Goal: Task Accomplishment & Management: Complete application form

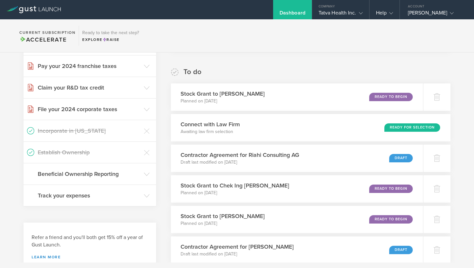
scroll to position [200, 0]
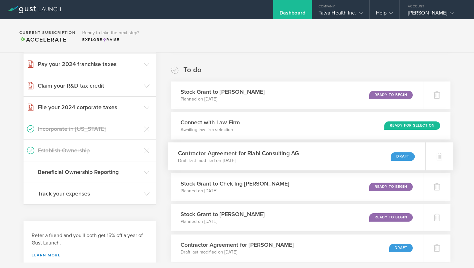
click at [404, 157] on div "Draft" at bounding box center [403, 156] width 24 height 9
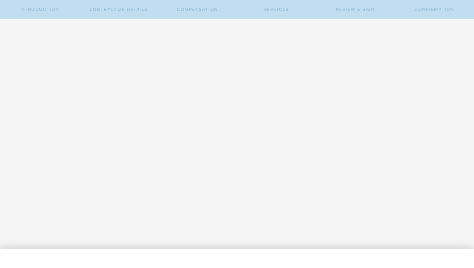
select select "none"
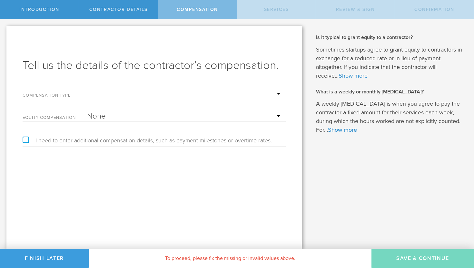
click at [76, 44] on div "Tell us the details of the contractor’s compensation. Compensation Type Hourly …" at bounding box center [153, 137] width 295 height 223
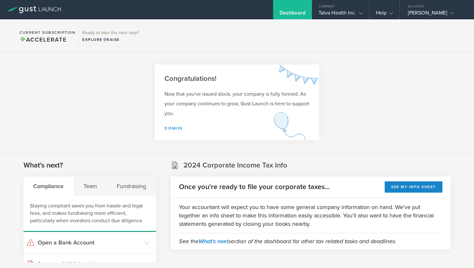
click at [405, 172] on section "2024 Corporate Income Tax Info Once you're ready to file your corporate taxes..…" at bounding box center [311, 205] width 280 height 89
click at [92, 186] on div "Team" at bounding box center [91, 186] width 34 height 19
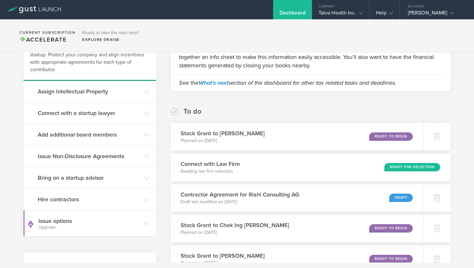
scroll to position [158, 0]
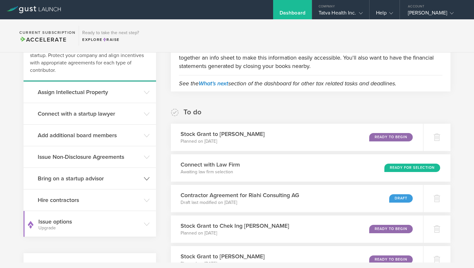
click at [110, 177] on h3 "Bring on a startup advisor" at bounding box center [89, 178] width 103 height 8
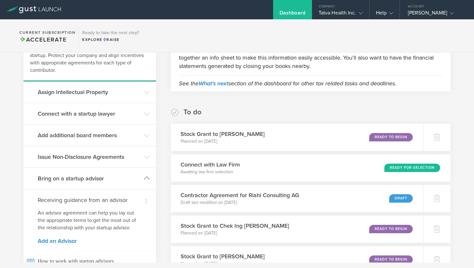
click at [110, 177] on h3 "Bring on a startup advisor" at bounding box center [89, 178] width 103 height 8
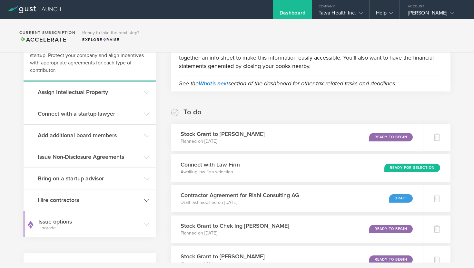
click at [99, 198] on h3 "Hire contractors" at bounding box center [89, 200] width 103 height 8
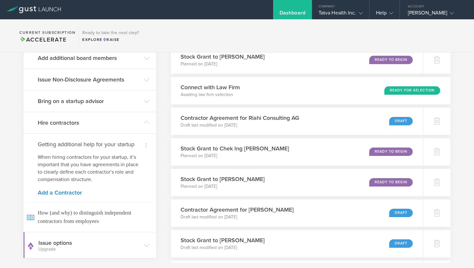
scroll to position [242, 0]
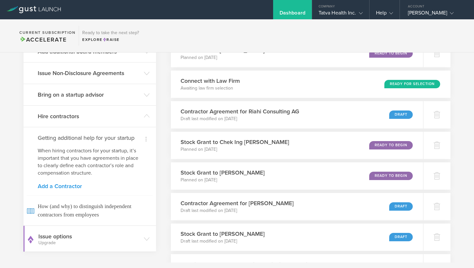
click at [68, 185] on link "Add a Contractor" at bounding box center [90, 186] width 104 height 6
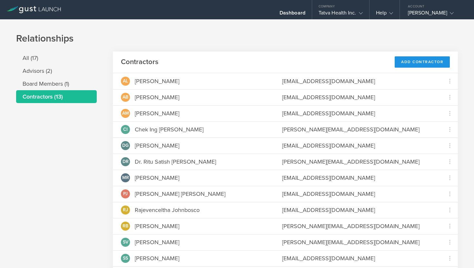
click at [422, 61] on div "Add Contractor" at bounding box center [422, 61] width 55 height 11
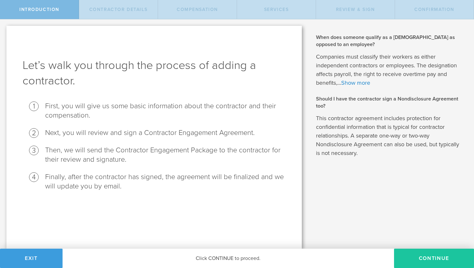
click at [445, 256] on button "Continue" at bounding box center [434, 258] width 80 height 19
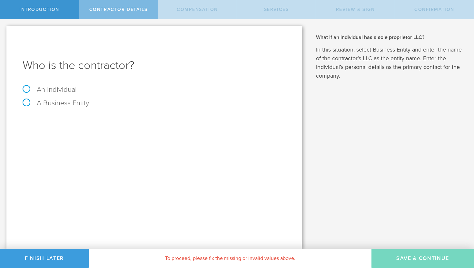
click at [26, 90] on label "An Individual" at bounding box center [50, 89] width 54 height 8
click at [4, 30] on input "An Individual" at bounding box center [2, 24] width 4 height 10
radio input "true"
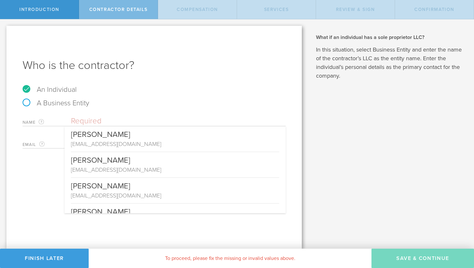
click at [97, 123] on input "text" at bounding box center [178, 121] width 215 height 10
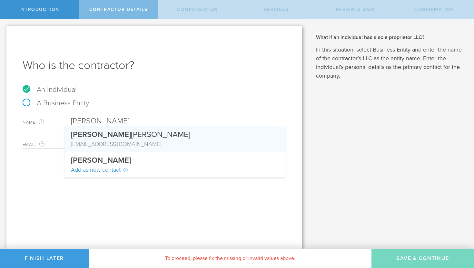
click at [106, 139] on div "Farhad Riahi-Nejad" at bounding box center [175, 133] width 208 height 14
type input "Farhad Riahi-Nejad"
type input "friahi@yahoo.com"
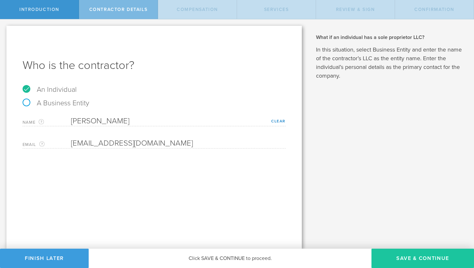
click at [409, 256] on button "Save & Continue" at bounding box center [422, 258] width 103 height 19
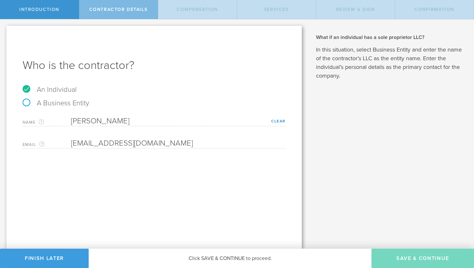
select select "none"
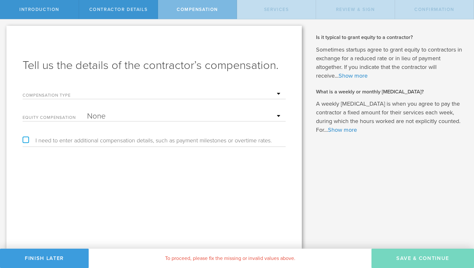
click at [277, 93] on select "Hourly Daily Weekly Retainer Monthly Retainer Project Flat Rate No cash compens…" at bounding box center [184, 94] width 195 height 10
select select "noCash"
click at [87, 89] on select "Hourly Daily Weekly Retainer Monthly Retainer Project Flat Rate No cash compens…" at bounding box center [184, 94] width 195 height 10
click at [276, 116] on select "None Stock Grant" at bounding box center [184, 117] width 195 height 10
select select "stock"
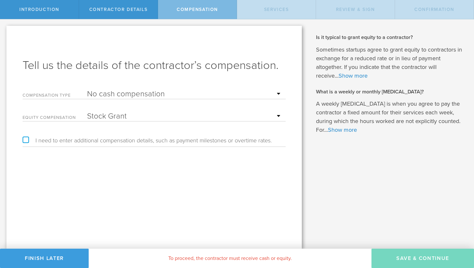
click at [87, 112] on select "None Stock Grant" at bounding box center [184, 117] width 195 height 10
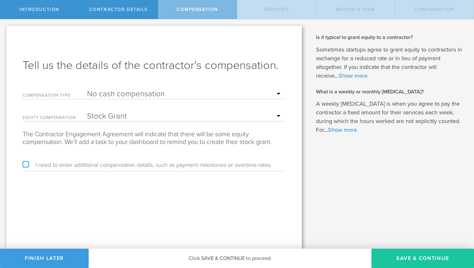
click at [418, 258] on button "Save & Continue" at bounding box center [422, 258] width 103 height 19
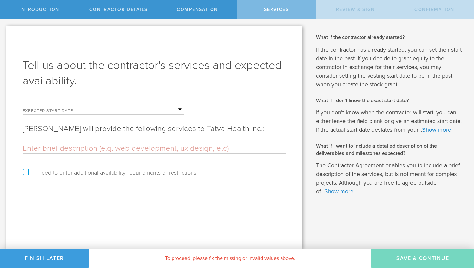
click at [71, 147] on input "text" at bounding box center [154, 149] width 263 height 10
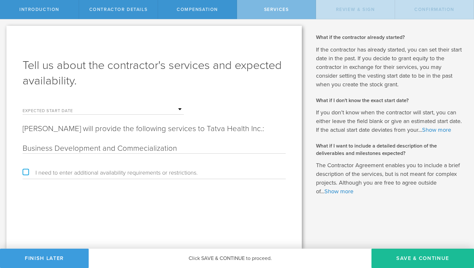
click at [142, 149] on input "Business Development and Commecialization" at bounding box center [154, 149] width 263 height 10
click at [191, 149] on input "Business Development and Commercialization" at bounding box center [154, 149] width 263 height 10
type input "Business Development and Commercialization"
click at [180, 110] on input "text" at bounding box center [135, 110] width 97 height 10
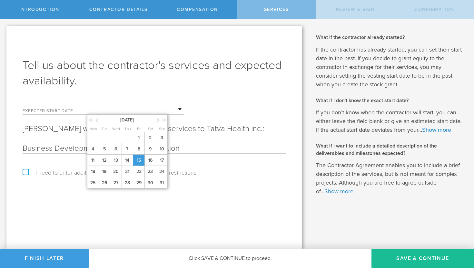
click at [137, 161] on span "15" at bounding box center [139, 160] width 12 height 11
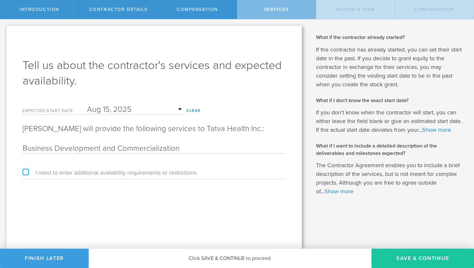
click at [389, 258] on button "Save & Continue" at bounding box center [422, 258] width 103 height 19
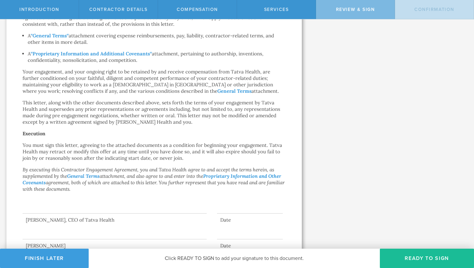
scroll to position [412, 0]
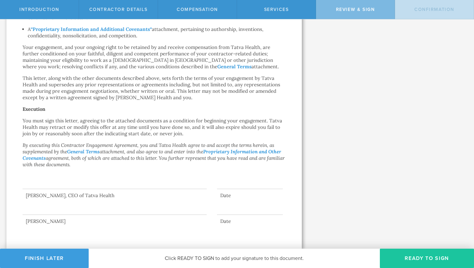
click at [422, 257] on button "Ready to Sign" at bounding box center [427, 258] width 94 height 19
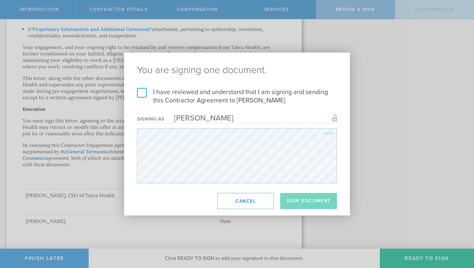
click at [145, 94] on label "I have reviewed and understand that I am signing and sending this Contractor Ag…" at bounding box center [237, 96] width 200 height 17
click at [0, 0] on input "I have reviewed and understand that I am signing and sending this Contractor Ag…" at bounding box center [0, 0] width 0 height 0
click at [316, 202] on button "Sign Document" at bounding box center [308, 201] width 57 height 16
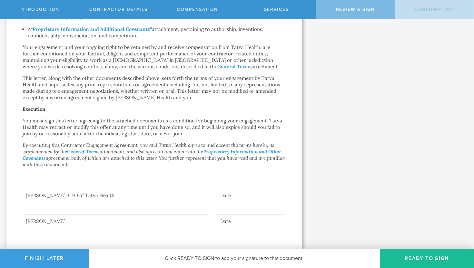
scroll to position [0, 0]
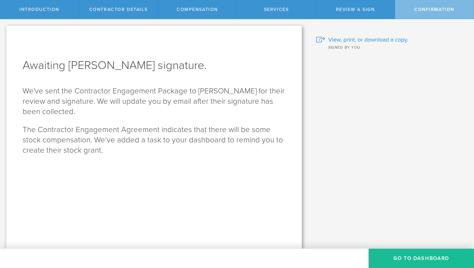
click at [364, 40] on span "View, print, or download a copy." at bounding box center [368, 39] width 80 height 8
click at [410, 257] on button "Go To Dashboard" at bounding box center [421, 258] width 105 height 19
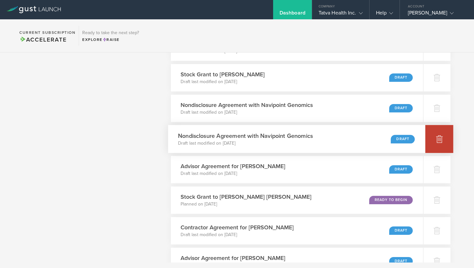
scroll to position [427, 0]
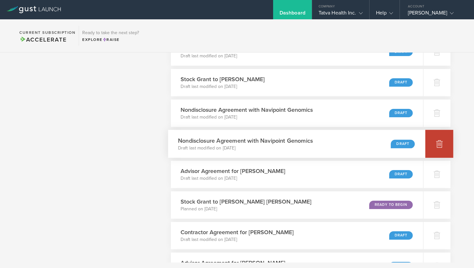
click at [438, 146] on icon at bounding box center [439, 144] width 7 height 6
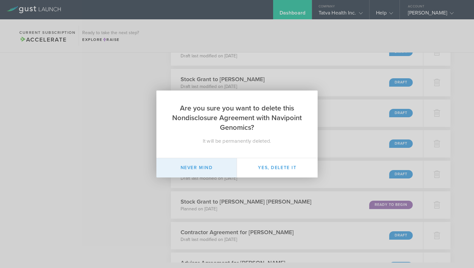
click at [222, 168] on button "Never mind" at bounding box center [196, 167] width 81 height 19
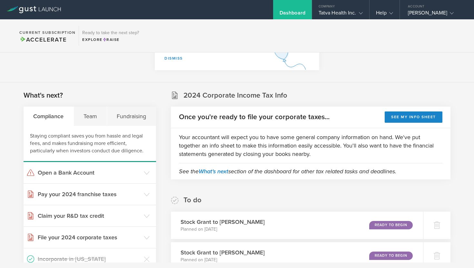
scroll to position [63, 0]
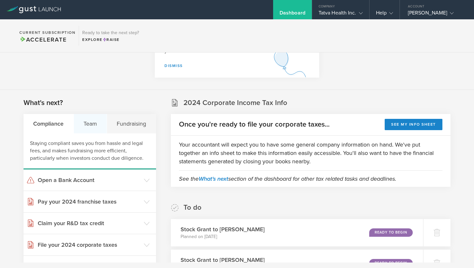
click at [94, 123] on div "Team" at bounding box center [91, 123] width 34 height 19
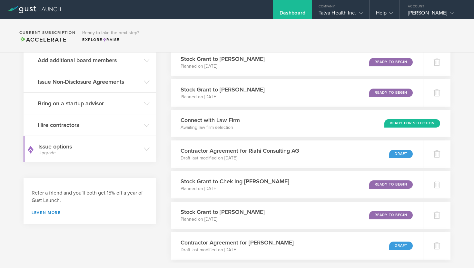
scroll to position [234, 0]
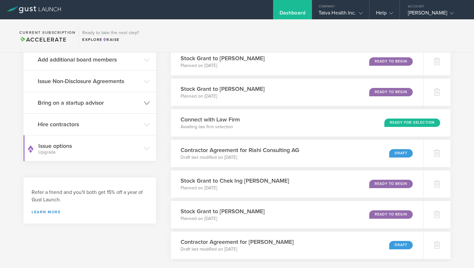
click at [145, 103] on icon at bounding box center [147, 103] width 6 height 6
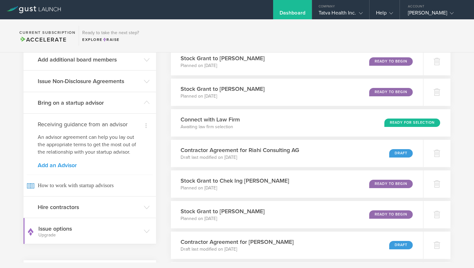
click at [75, 164] on link "Add an Advisor" at bounding box center [90, 166] width 104 height 6
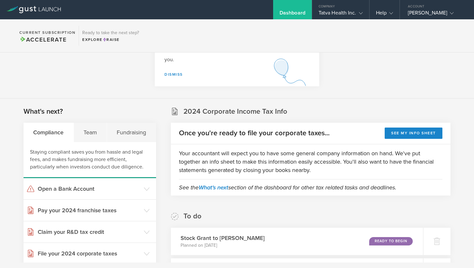
scroll to position [88, 0]
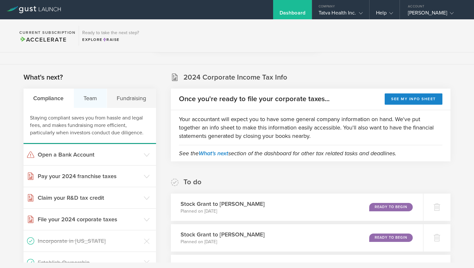
click at [89, 96] on div "Team" at bounding box center [91, 98] width 34 height 19
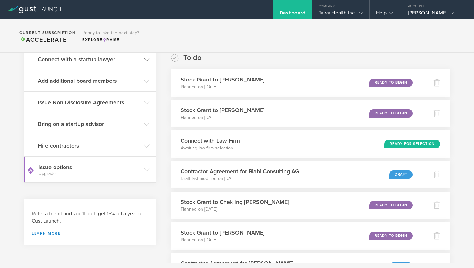
scroll to position [231, 0]
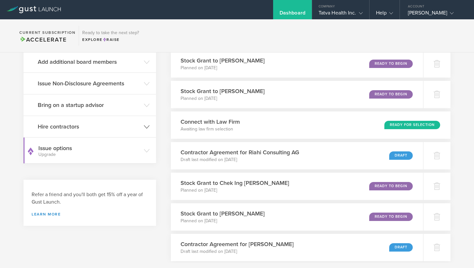
click at [147, 126] on icon at bounding box center [147, 127] width 6 height 6
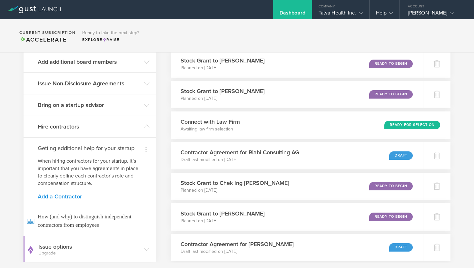
click at [74, 197] on link "Add a Contractor" at bounding box center [90, 197] width 104 height 6
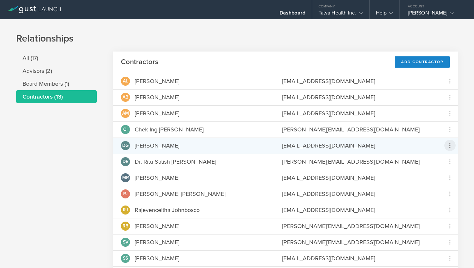
click at [451, 143] on icon at bounding box center [450, 146] width 8 height 8
click at [451, 143] on md-backdrop at bounding box center [237, 134] width 474 height 268
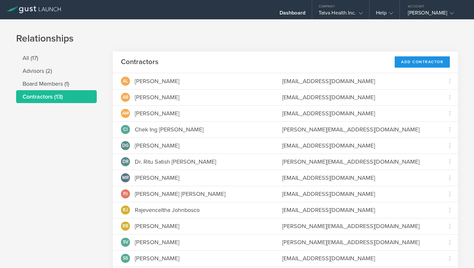
click at [430, 62] on div "Add Contractor" at bounding box center [422, 61] width 55 height 11
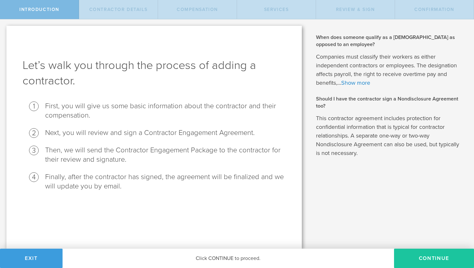
click at [416, 258] on button "Continue" at bounding box center [434, 258] width 80 height 19
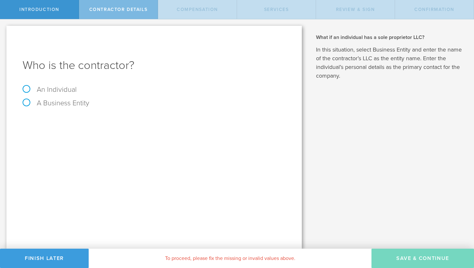
click at [27, 89] on label "An Individual" at bounding box center [50, 89] width 54 height 8
click at [4, 30] on input "An Individual" at bounding box center [2, 24] width 4 height 10
radio input "true"
click at [91, 120] on input "text" at bounding box center [178, 121] width 215 height 10
type input "[PERSON_NAME]"
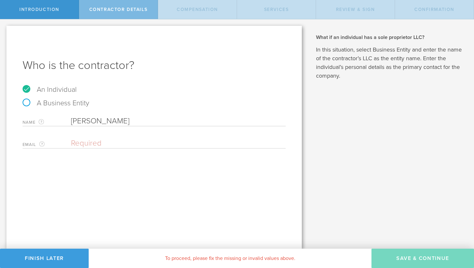
click at [85, 145] on input "email" at bounding box center [177, 144] width 212 height 10
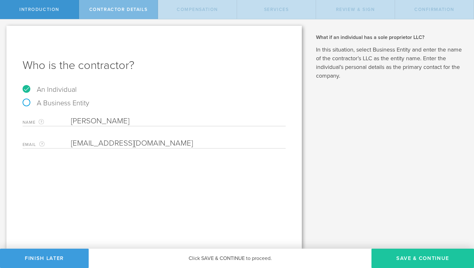
type input "[EMAIL_ADDRESS][DOMAIN_NAME]"
click at [404, 256] on button "Save & Continue" at bounding box center [422, 258] width 103 height 19
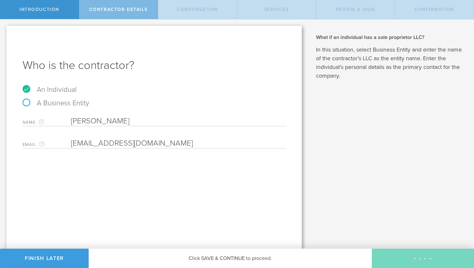
select select "none"
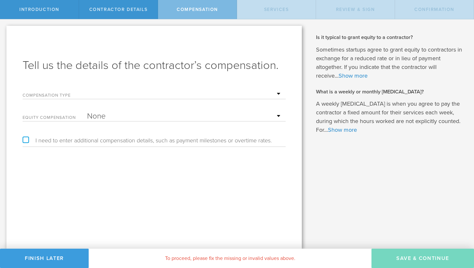
click at [113, 92] on select "Hourly Daily Weekly [MEDICAL_DATA] Monthly [MEDICAL_DATA] Project Flat Rate No …" at bounding box center [184, 94] width 195 height 10
select select "noCash"
click at [87, 89] on select "Hourly Daily Weekly [MEDICAL_DATA] Monthly [MEDICAL_DATA] Project Flat Rate No …" at bounding box center [184, 94] width 195 height 10
click at [111, 117] on select "None Stock Grant" at bounding box center [184, 117] width 195 height 10
select select "stock"
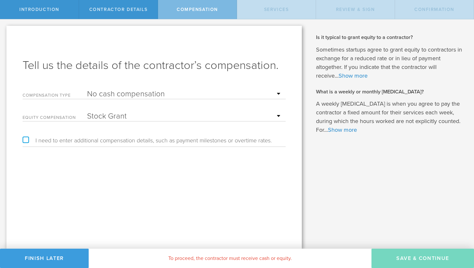
click at [87, 112] on select "None Stock Grant" at bounding box center [184, 117] width 195 height 10
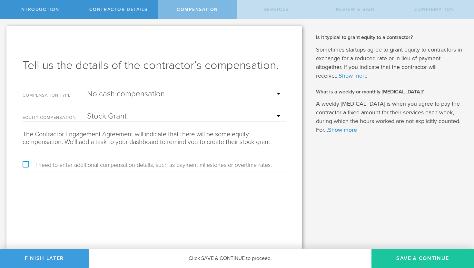
click at [403, 261] on button "Save & Continue" at bounding box center [422, 258] width 103 height 19
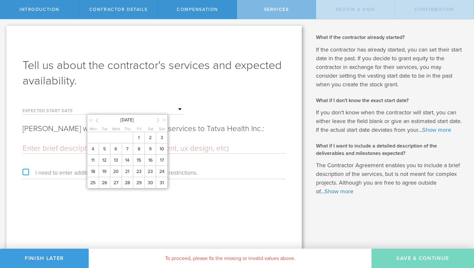
click at [181, 110] on input "text" at bounding box center [135, 110] width 97 height 10
click at [141, 161] on span "15" at bounding box center [139, 160] width 12 height 11
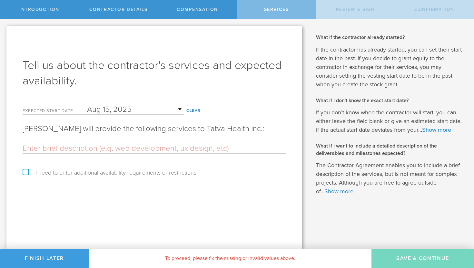
click at [62, 148] on input "text" at bounding box center [154, 149] width 263 height 10
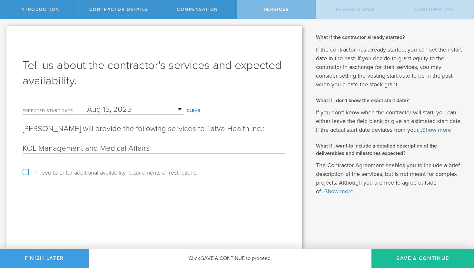
drag, startPoint x: 85, startPoint y: 149, endPoint x: 40, endPoint y: 146, distance: 44.9
click at [40, 146] on input "KOL Management and Medical Affairs" at bounding box center [154, 149] width 263 height 10
click at [23, 148] on input "KOL Engagement and Medical Affairs" at bounding box center [154, 149] width 263 height 10
click at [408, 261] on button "Save & Continue" at bounding box center [422, 258] width 103 height 19
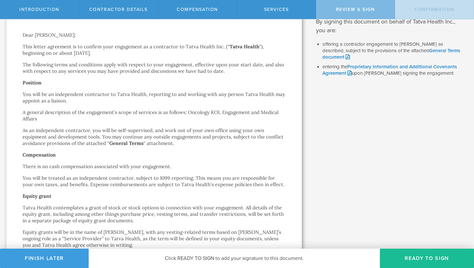
scroll to position [71, 0]
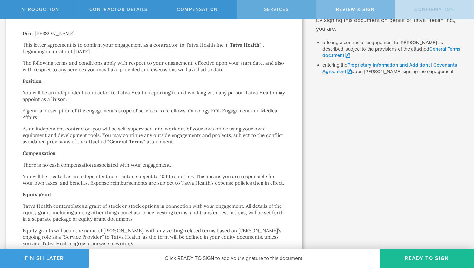
click at [258, 6] on div "Services" at bounding box center [276, 9] width 79 height 19
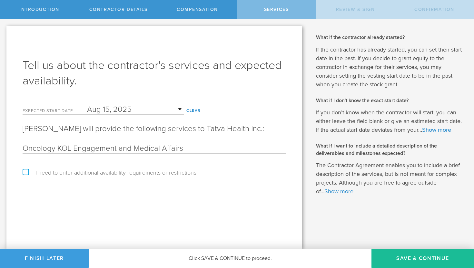
scroll to position [0, 0]
drag, startPoint x: 58, startPoint y: 147, endPoint x: 6, endPoint y: 148, distance: 52.2
click at [6, 148] on div "Let’s walk you through the process of adding a contractor. First, you will give…" at bounding box center [154, 134] width 308 height 230
type input "KOL Engagement and Medical Affairs"
click at [412, 259] on button "Save & Continue" at bounding box center [422, 258] width 103 height 19
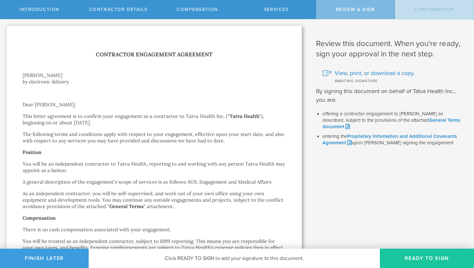
click at [432, 260] on button "Ready to Sign" at bounding box center [427, 258] width 94 height 19
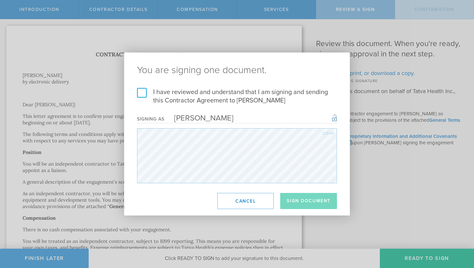
click at [142, 92] on label "I have reviewed and understand that I am signing and sending this Contractor Ag…" at bounding box center [237, 96] width 200 height 17
click at [0, 0] on input "I have reviewed and understand that I am signing and sending this Contractor Ag…" at bounding box center [0, 0] width 0 height 0
click at [301, 201] on button "Sign Document" at bounding box center [308, 201] width 57 height 16
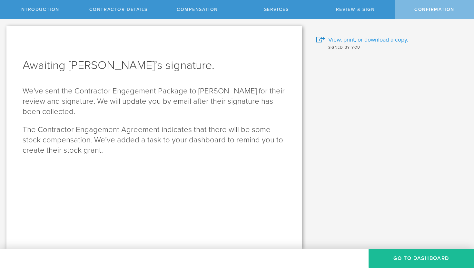
click at [375, 37] on span "View, print, or download a copy." at bounding box center [368, 39] width 80 height 8
click at [402, 262] on button "Go To Dashboard" at bounding box center [421, 258] width 105 height 19
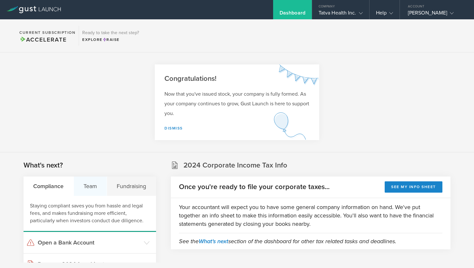
click at [92, 183] on div "Team" at bounding box center [91, 186] width 34 height 19
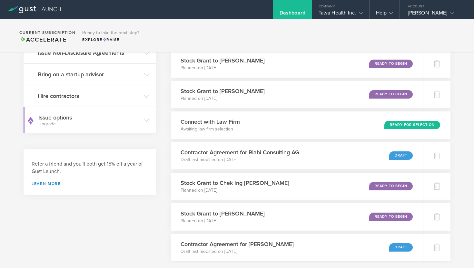
scroll to position [285, 0]
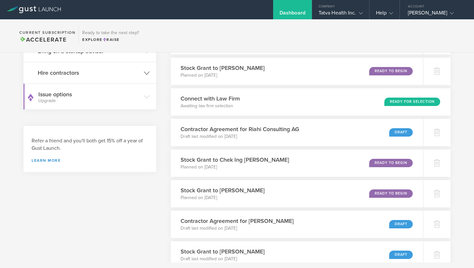
click at [147, 73] on icon at bounding box center [147, 73] width 6 height 6
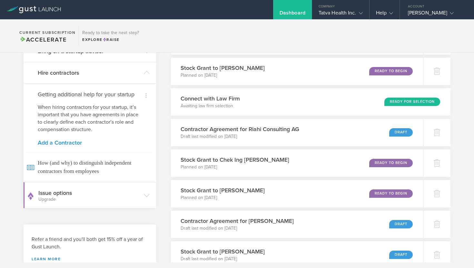
click at [73, 144] on link "Add a Contractor" at bounding box center [90, 143] width 104 height 6
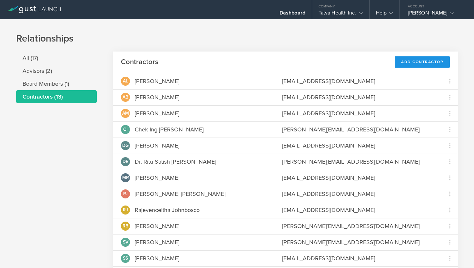
click at [412, 62] on div "Add Contractor" at bounding box center [422, 61] width 55 height 11
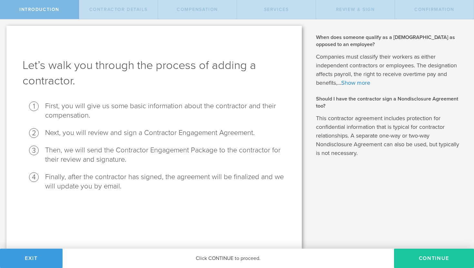
click at [419, 260] on button "Continue" at bounding box center [434, 258] width 80 height 19
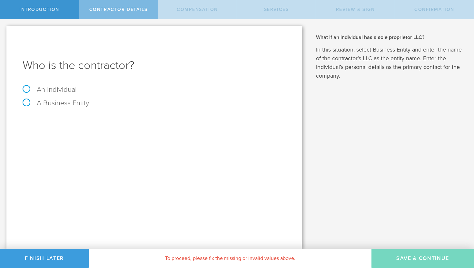
click at [26, 88] on label "An Individual" at bounding box center [50, 89] width 54 height 8
click at [4, 30] on input "An Individual" at bounding box center [2, 24] width 4 height 10
radio input "true"
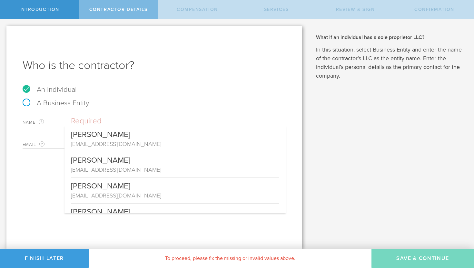
click at [82, 122] on input "text" at bounding box center [178, 121] width 215 height 10
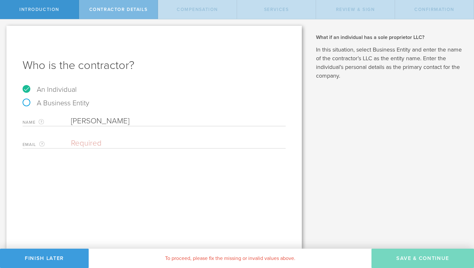
type input "[PERSON_NAME]"
click at [77, 145] on input "email" at bounding box center [177, 144] width 212 height 10
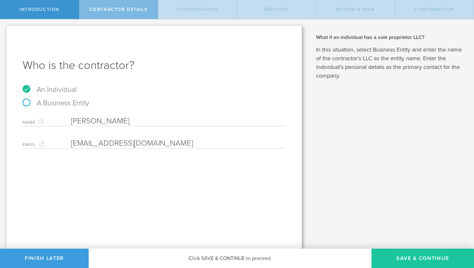
type input "[EMAIL_ADDRESS][DOMAIN_NAME]"
click at [406, 259] on button "Save & Continue" at bounding box center [422, 258] width 103 height 19
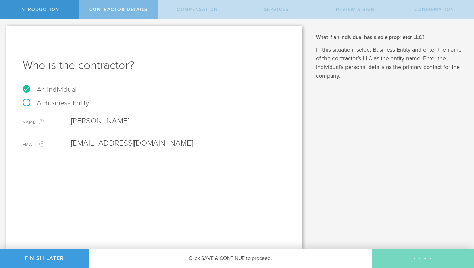
select select "none"
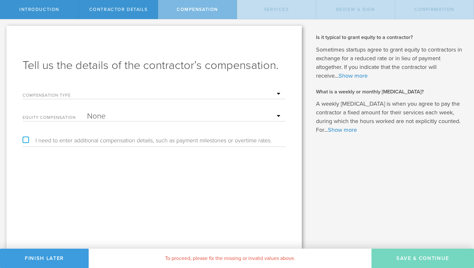
click at [105, 95] on select "Hourly Daily Weekly [MEDICAL_DATA] Monthly [MEDICAL_DATA] Project Flat Rate No …" at bounding box center [184, 94] width 195 height 10
select select "noCash"
click at [87, 89] on select "Hourly Daily Weekly [MEDICAL_DATA] Monthly [MEDICAL_DATA] Project Flat Rate No …" at bounding box center [184, 94] width 195 height 10
click at [120, 117] on select "None Stock Grant" at bounding box center [184, 117] width 195 height 10
select select "stock"
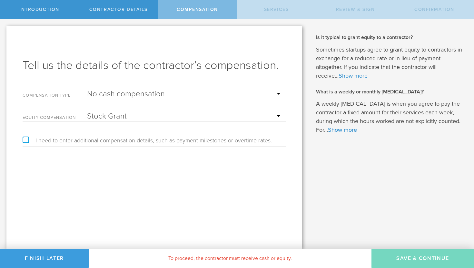
click at [87, 112] on select "None Stock Grant" at bounding box center [184, 117] width 195 height 10
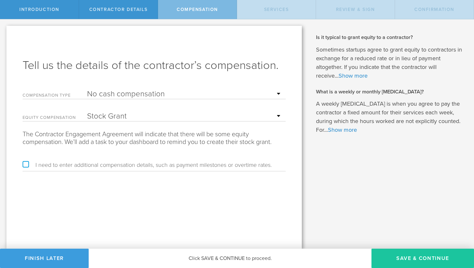
click at [406, 259] on button "Save & Continue" at bounding box center [422, 258] width 103 height 19
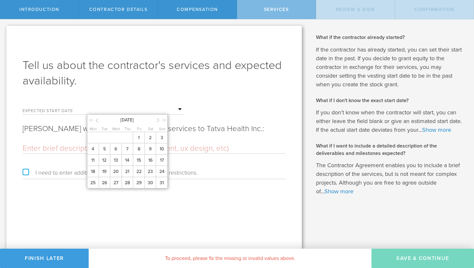
click at [180, 110] on input "text" at bounding box center [135, 110] width 97 height 10
click at [139, 160] on span "15" at bounding box center [139, 160] width 12 height 11
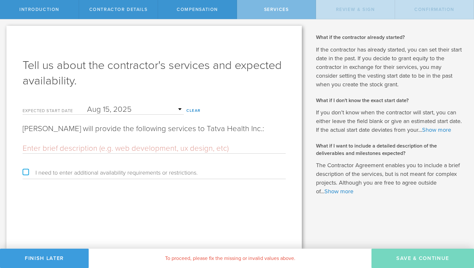
click at [79, 153] on input "text" at bounding box center [154, 149] width 263 height 10
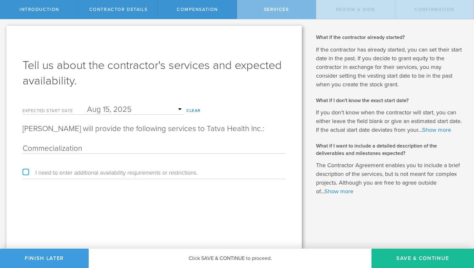
click at [24, 153] on input "Commecialization" at bounding box center [154, 149] width 263 height 10
drag, startPoint x: 97, startPoint y: 158, endPoint x: 169, endPoint y: 154, distance: 72.3
click at [170, 153] on input "Product Management Commecialization" at bounding box center [154, 149] width 263 height 10
drag, startPoint x: 158, startPoint y: 158, endPoint x: 97, endPoint y: 155, distance: 60.4
click at [97, 153] on input "Product Management Commecialization" at bounding box center [154, 149] width 263 height 10
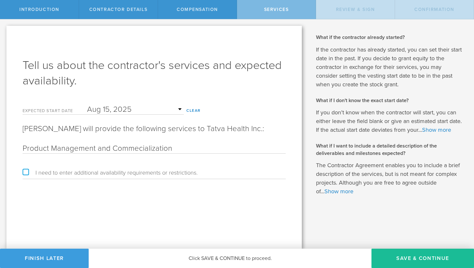
click at [138, 153] on input "Product Management and Commecialization" at bounding box center [154, 149] width 263 height 10
type input "Product Management and Commercialization"
click at [174, 202] on div "Tell us about the contractor's services and expected availability. Expected sta…" at bounding box center [153, 137] width 295 height 223
click at [393, 259] on button "Save & Continue" at bounding box center [422, 258] width 103 height 19
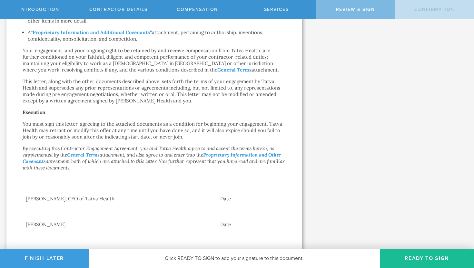
scroll to position [412, 0]
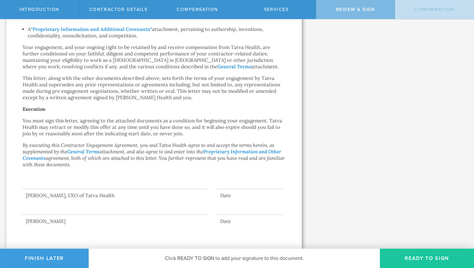
click at [385, 255] on button "Ready to Sign" at bounding box center [427, 258] width 94 height 19
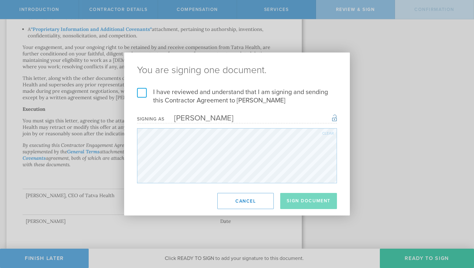
click at [141, 94] on label "I have reviewed and understand that I am signing and sending this Contractor Ag…" at bounding box center [237, 96] width 200 height 17
click at [0, 0] on input "I have reviewed and understand that I am signing and sending this Contractor Ag…" at bounding box center [0, 0] width 0 height 0
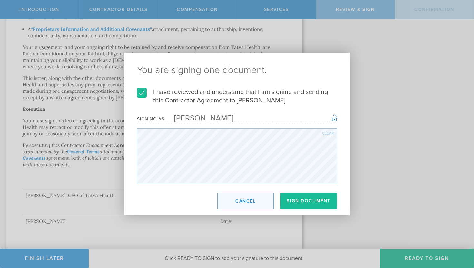
click at [243, 203] on button "Cancel" at bounding box center [245, 201] width 56 height 16
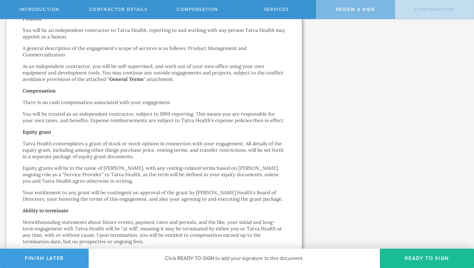
scroll to position [143, 0]
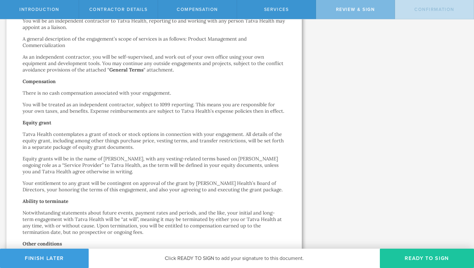
click at [411, 257] on button "Ready to Sign" at bounding box center [427, 258] width 94 height 19
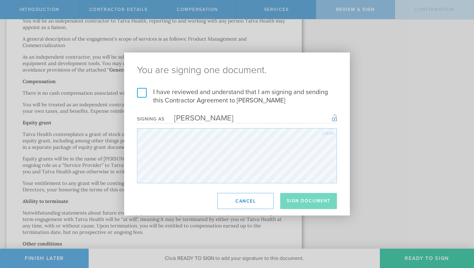
click at [140, 92] on label "I have reviewed and understand that I am signing and sending this Contractor Ag…" at bounding box center [237, 96] width 200 height 17
click at [0, 0] on input "I have reviewed and understand that I am signing and sending this Contractor Ag…" at bounding box center [0, 0] width 0 height 0
click at [295, 199] on button "Sign Document" at bounding box center [308, 201] width 57 height 16
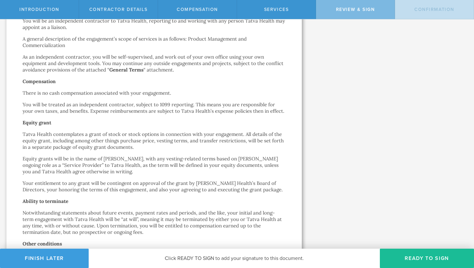
scroll to position [0, 0]
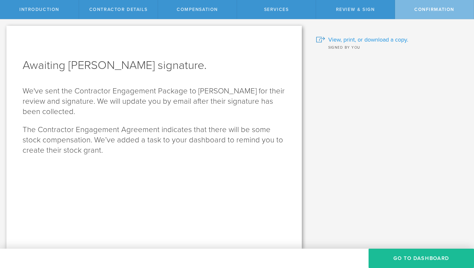
click at [343, 39] on span "View, print, or download a copy." at bounding box center [368, 39] width 80 height 8
